Goal: Task Accomplishment & Management: Use online tool/utility

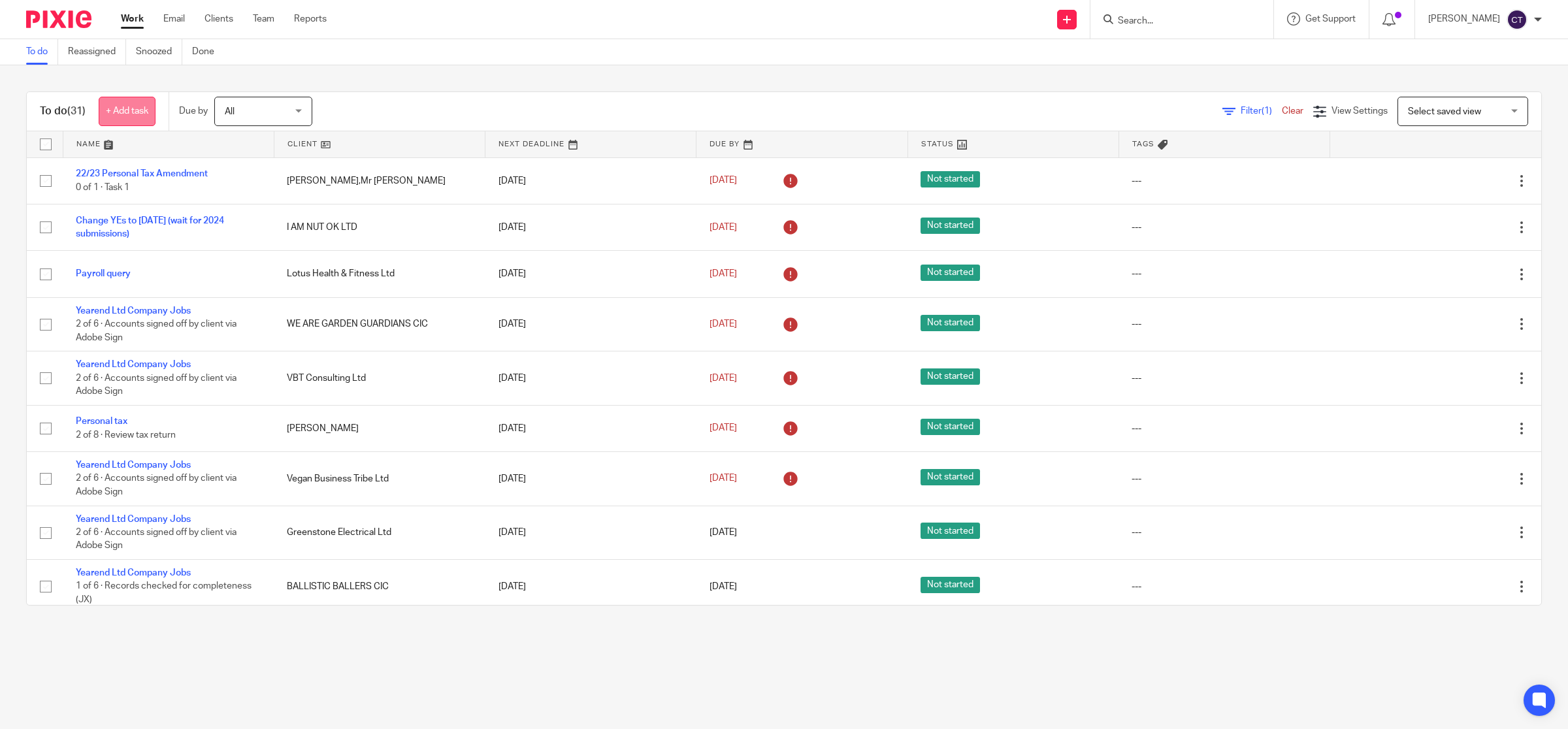
click at [139, 113] on link "+ Add task" at bounding box center [127, 111] width 57 height 29
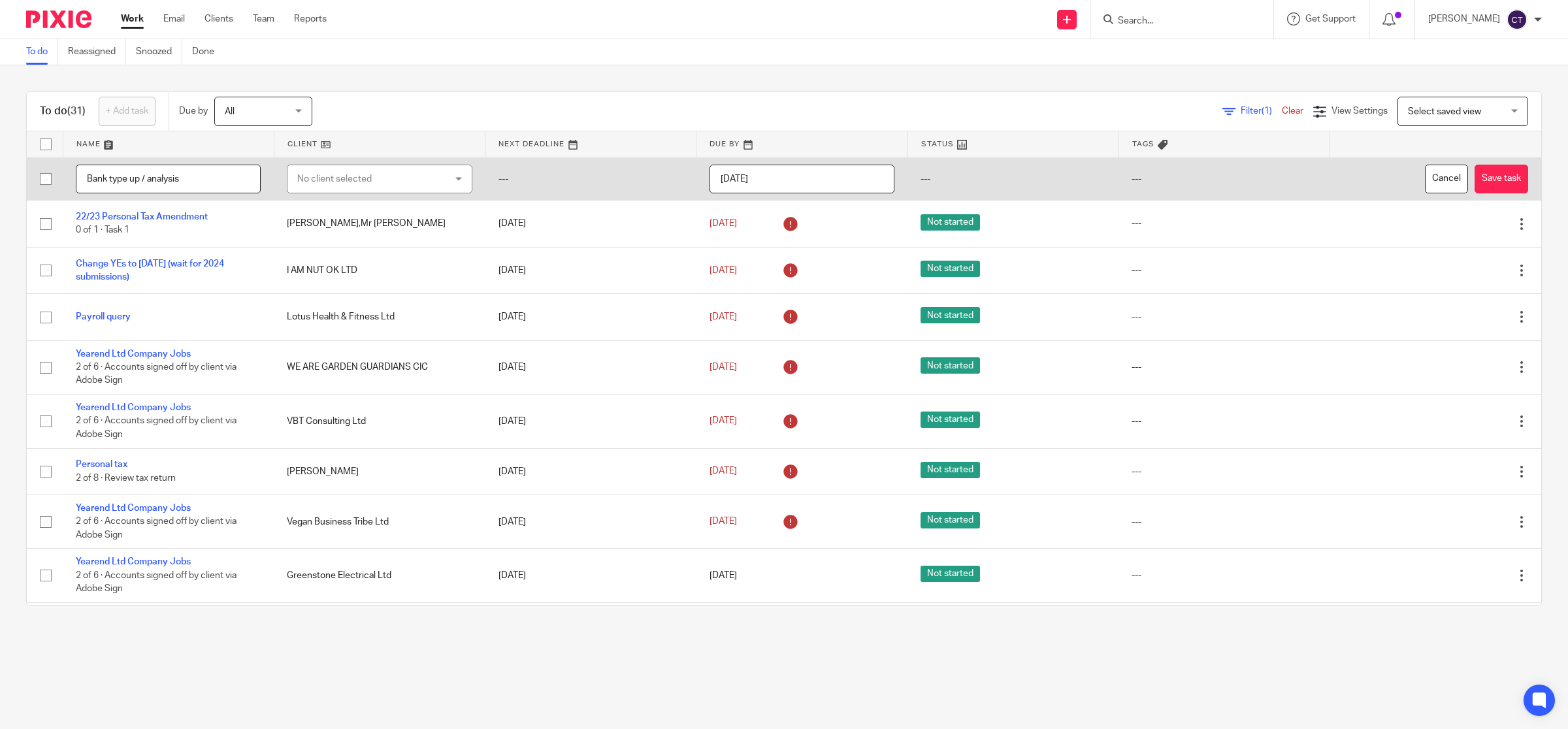
type input "Bank type up / analysis"
click at [384, 175] on div "No client selected" at bounding box center [366, 178] width 139 height 28
type input "lucking"
click at [378, 240] on li "[PERSON_NAME] Holdings Ltd" at bounding box center [371, 245] width 178 height 27
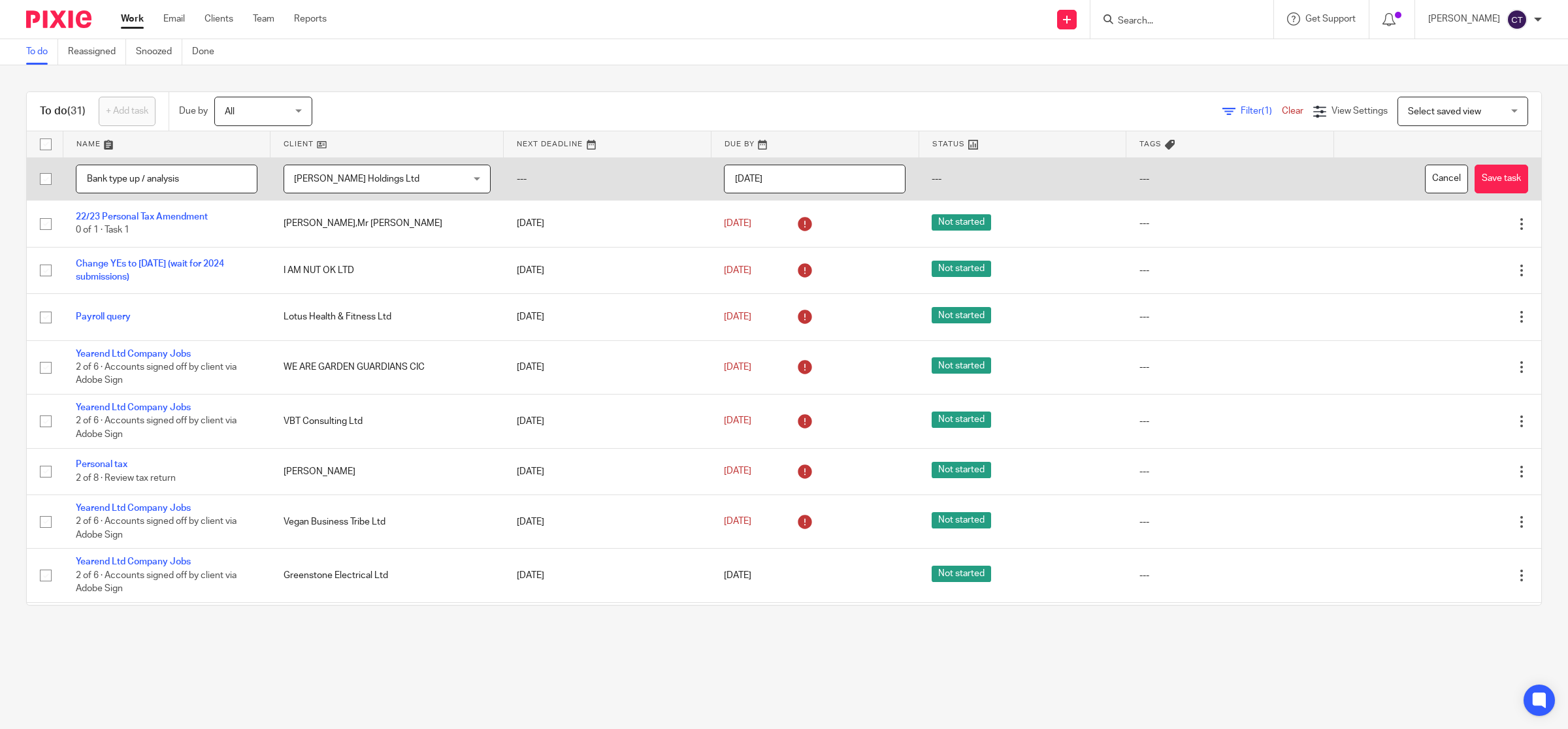
click at [747, 187] on input "[DATE]" at bounding box center [815, 179] width 182 height 29
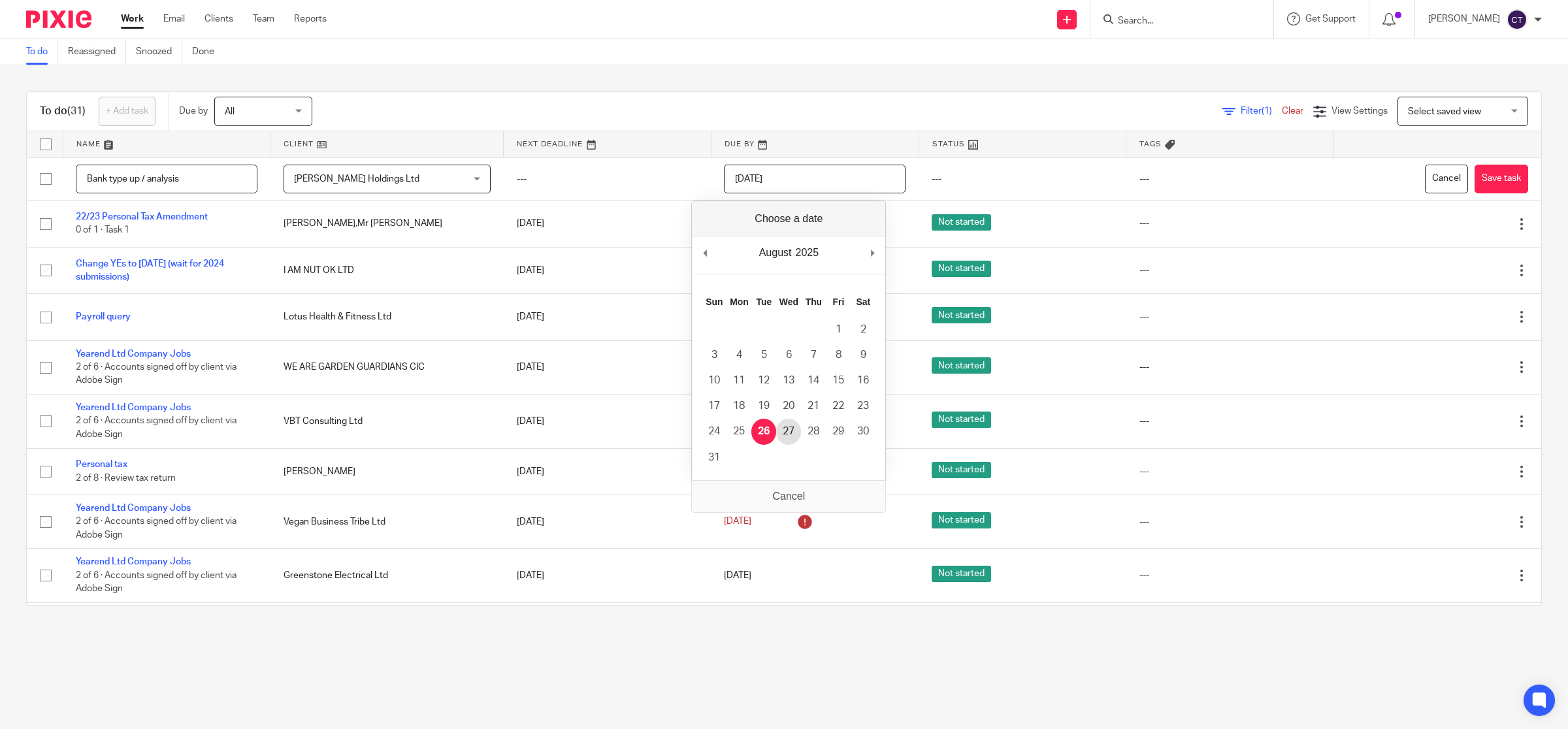
type input "2025-08-27"
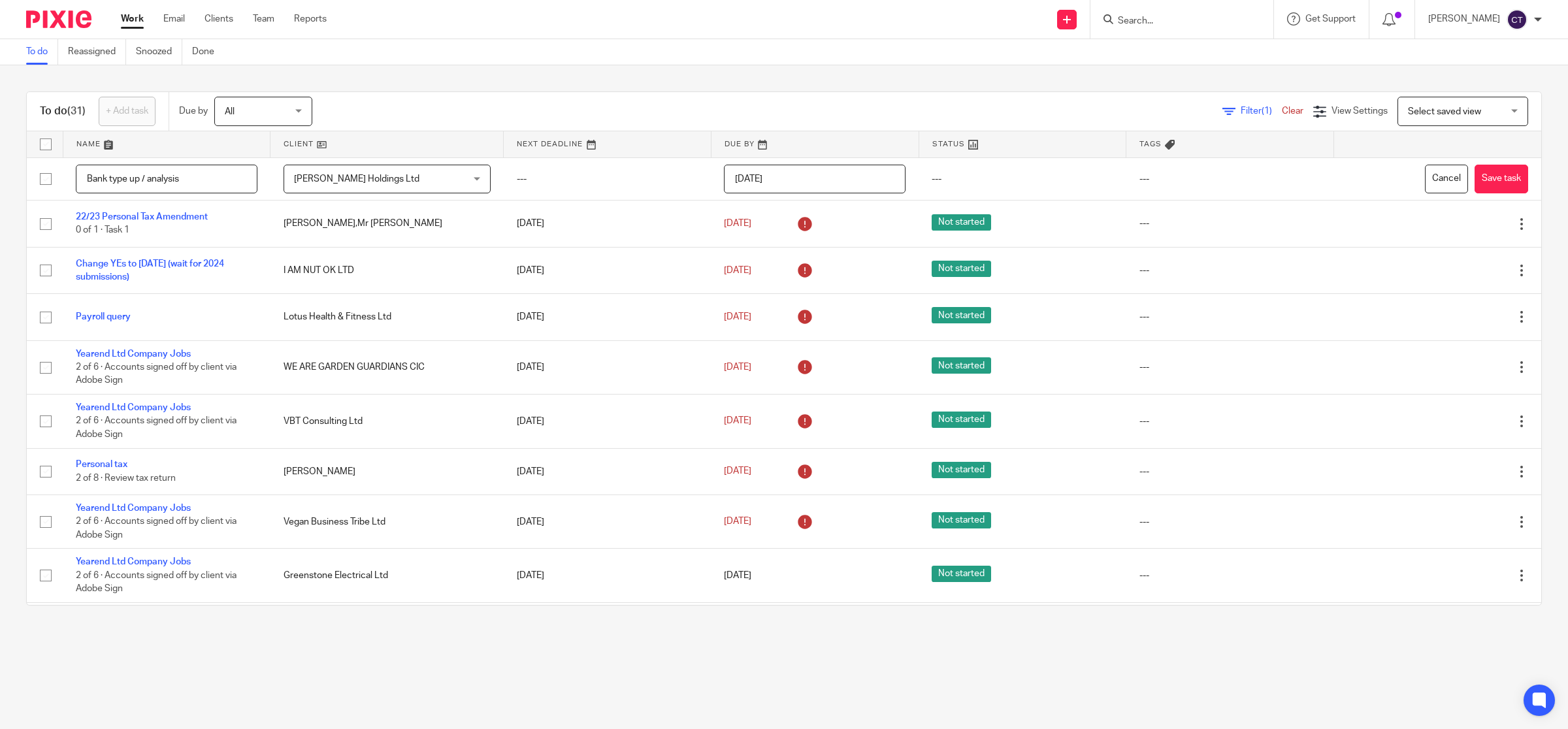
click at [788, 39] on div "To do Reassigned Snoozed Done" at bounding box center [784, 52] width 1568 height 26
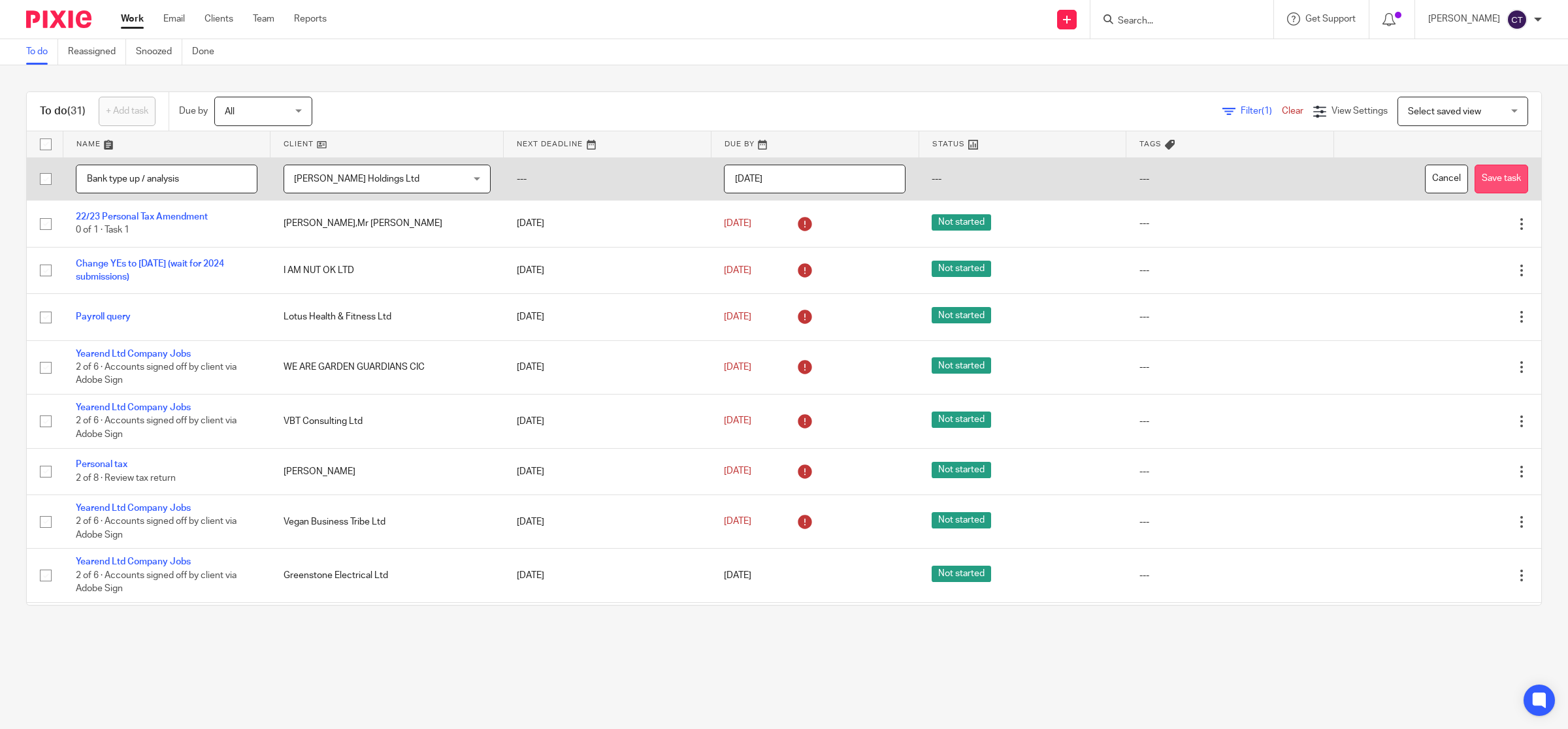
click at [1475, 175] on button "Save task" at bounding box center [1502, 179] width 54 height 29
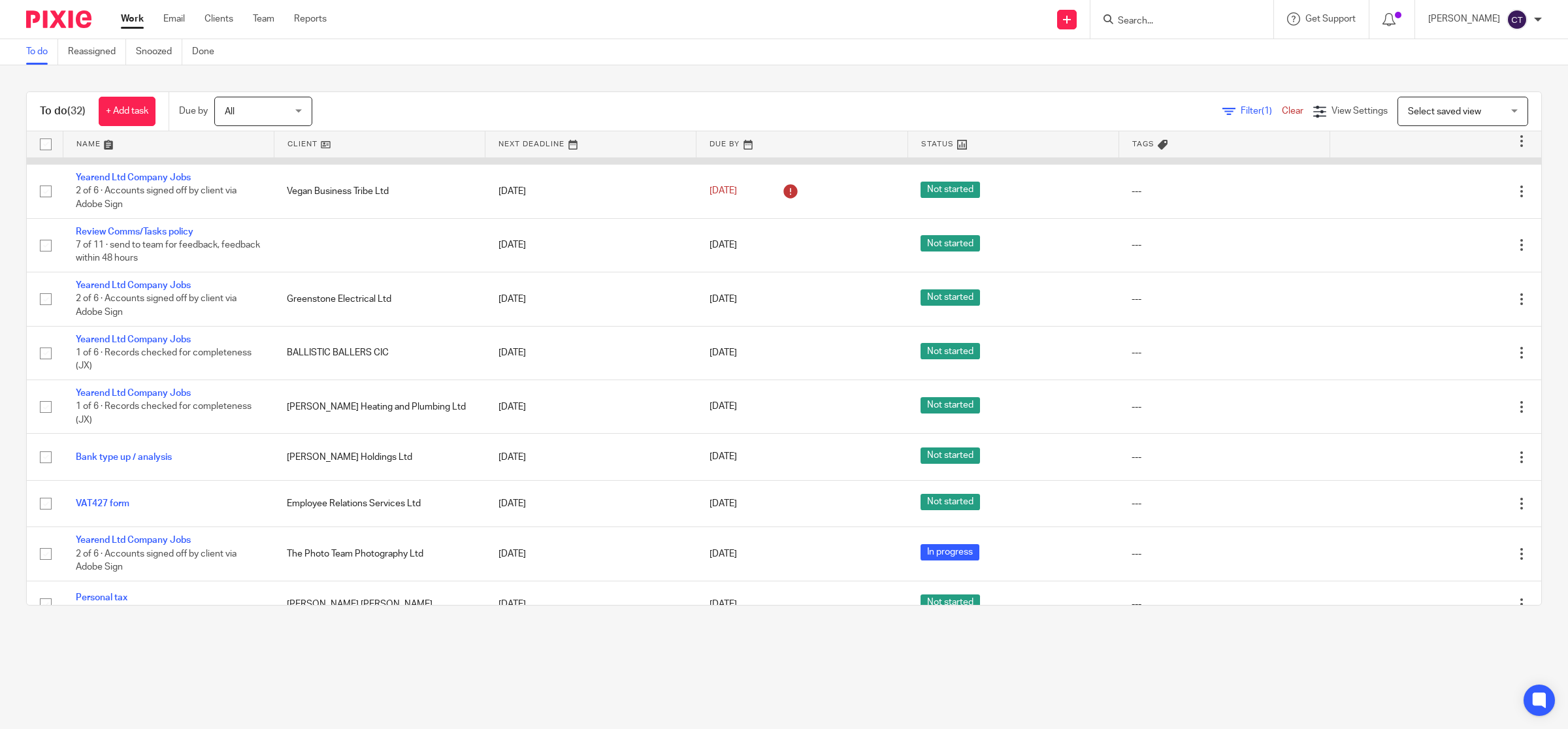
scroll to position [327, 0]
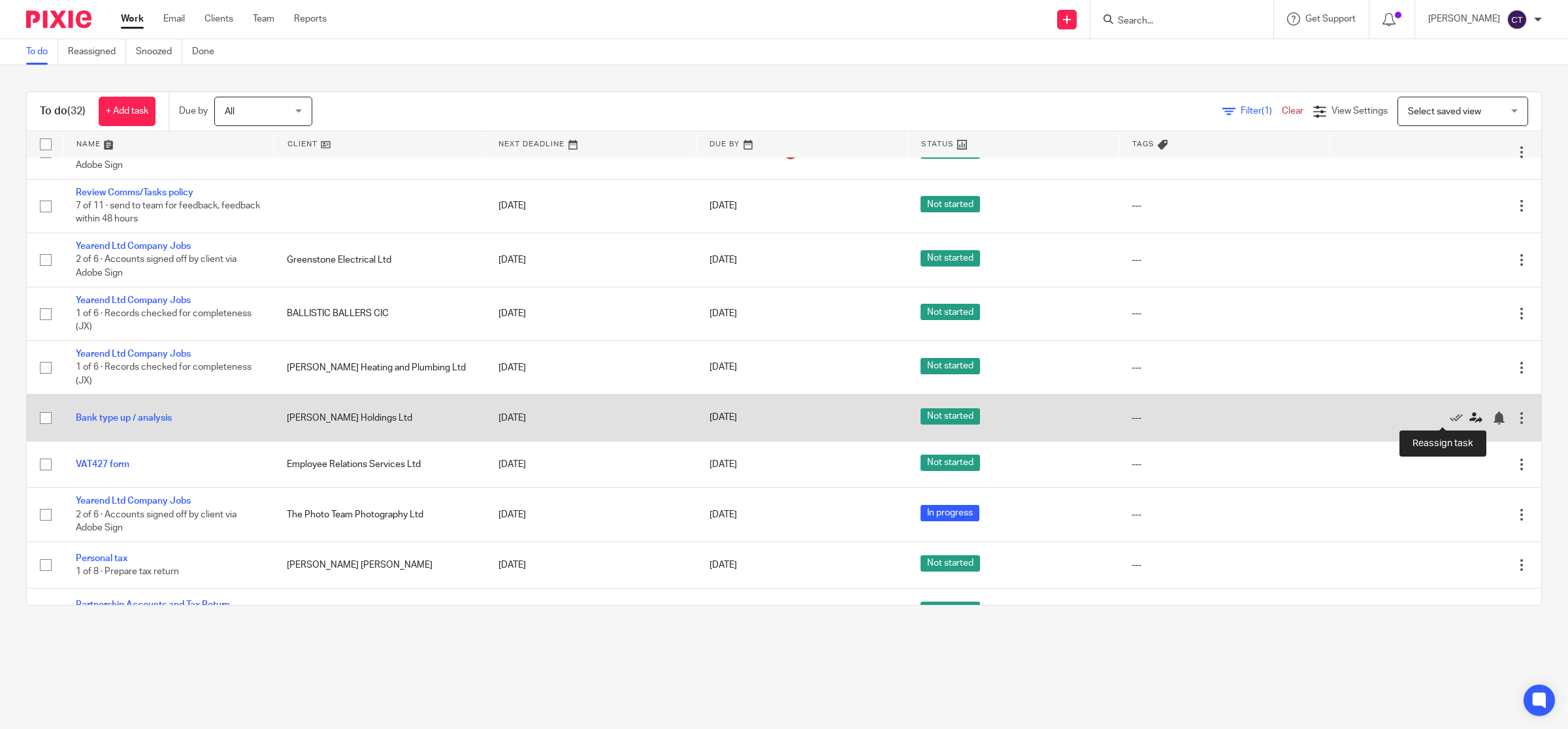
click at [1470, 419] on icon at bounding box center [1476, 418] width 13 height 13
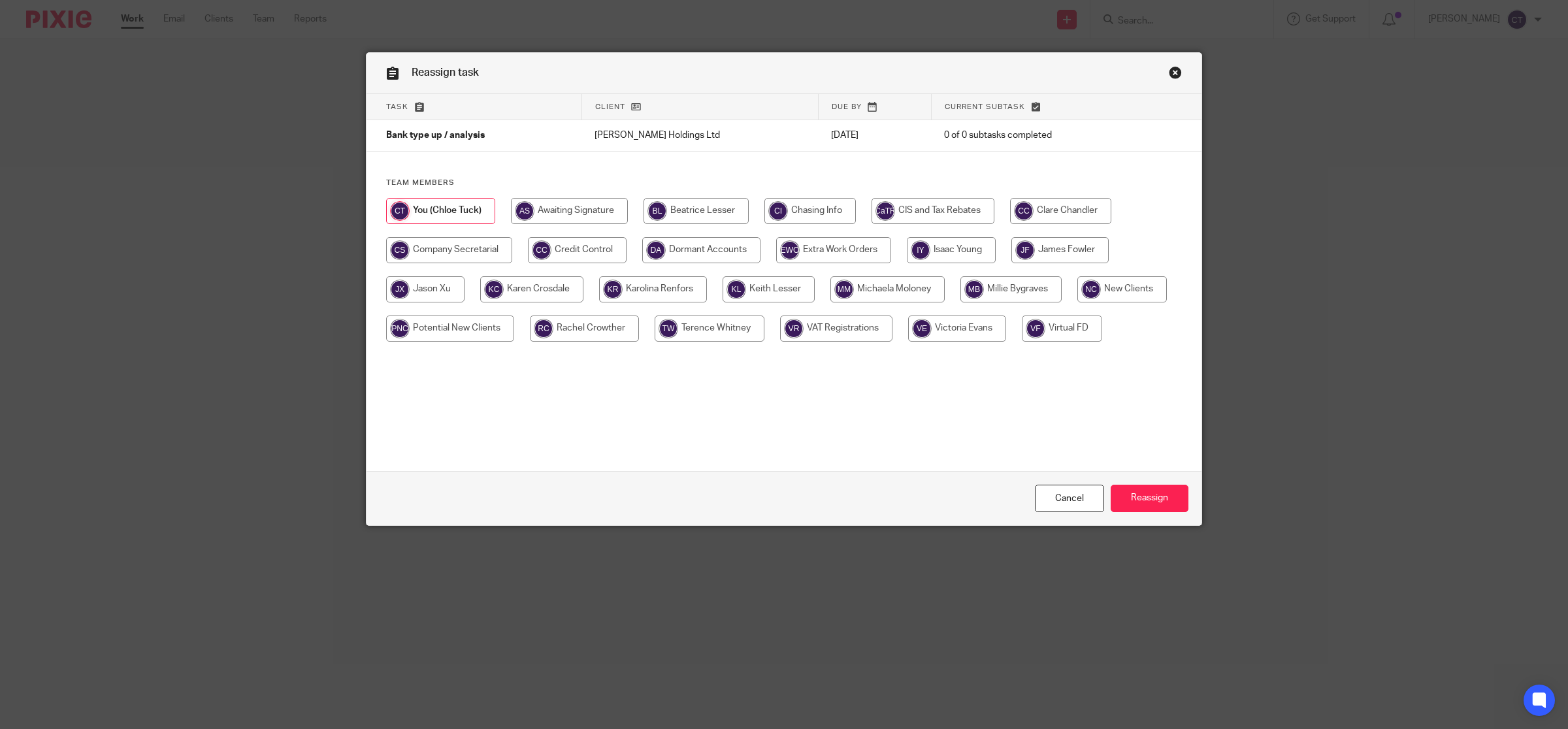
click at [978, 252] on input "radio" at bounding box center [952, 250] width 89 height 26
radio input "true"
click at [1157, 504] on input "Reassign" at bounding box center [1150, 498] width 78 height 28
